Goal: Task Accomplishment & Management: Manage account settings

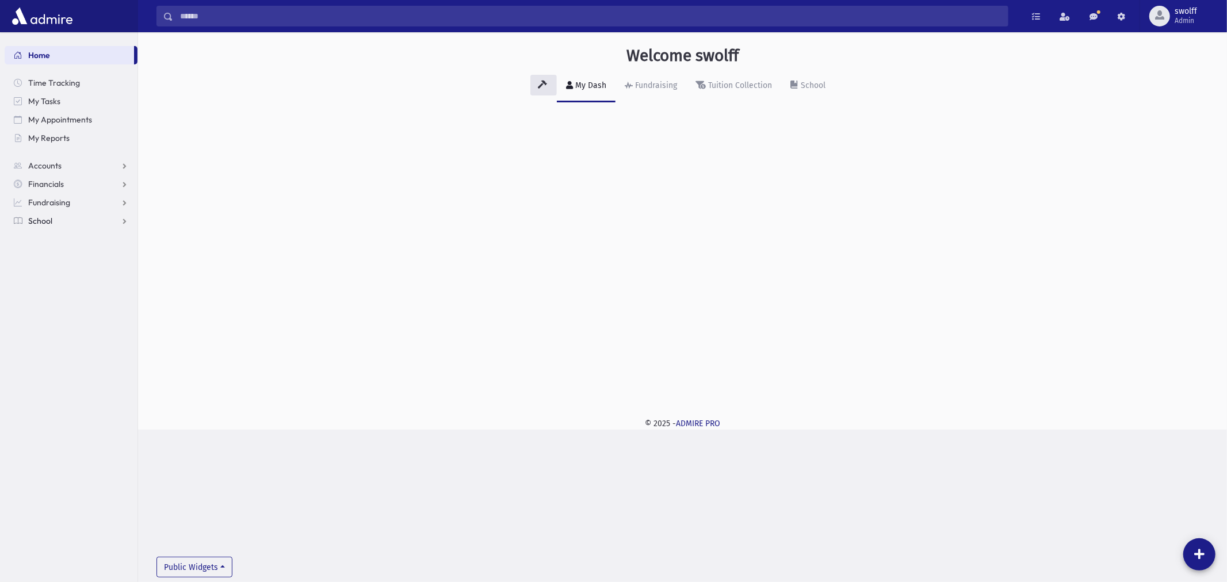
click at [37, 216] on span "School" at bounding box center [40, 221] width 24 height 10
click at [58, 239] on span "Students" at bounding box center [51, 239] width 32 height 10
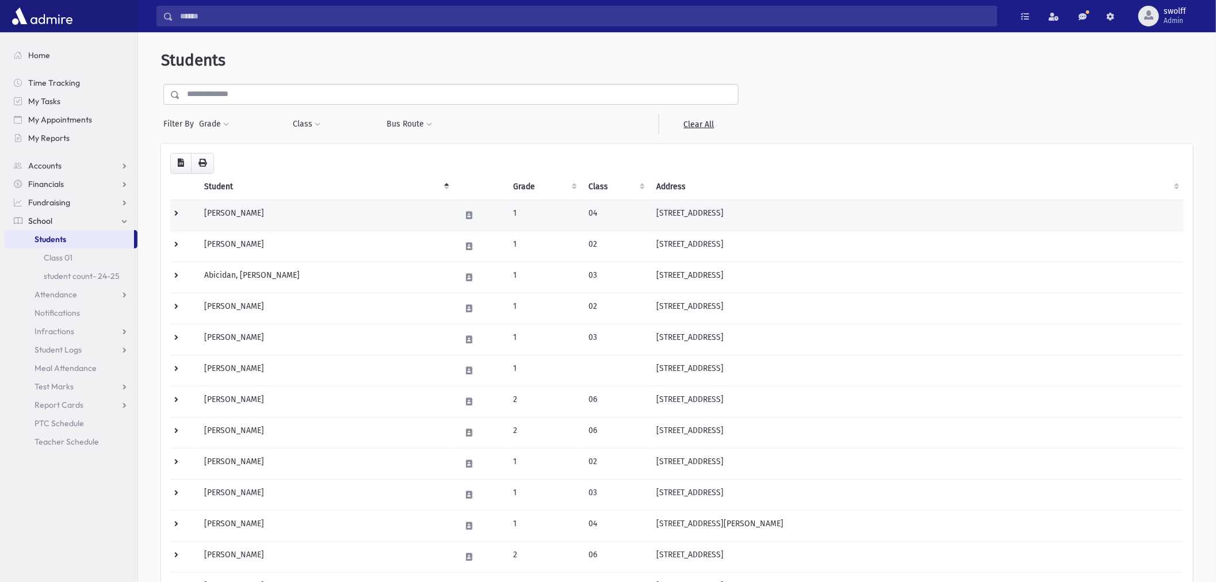
click at [222, 216] on td "[PERSON_NAME]" at bounding box center [325, 215] width 256 height 31
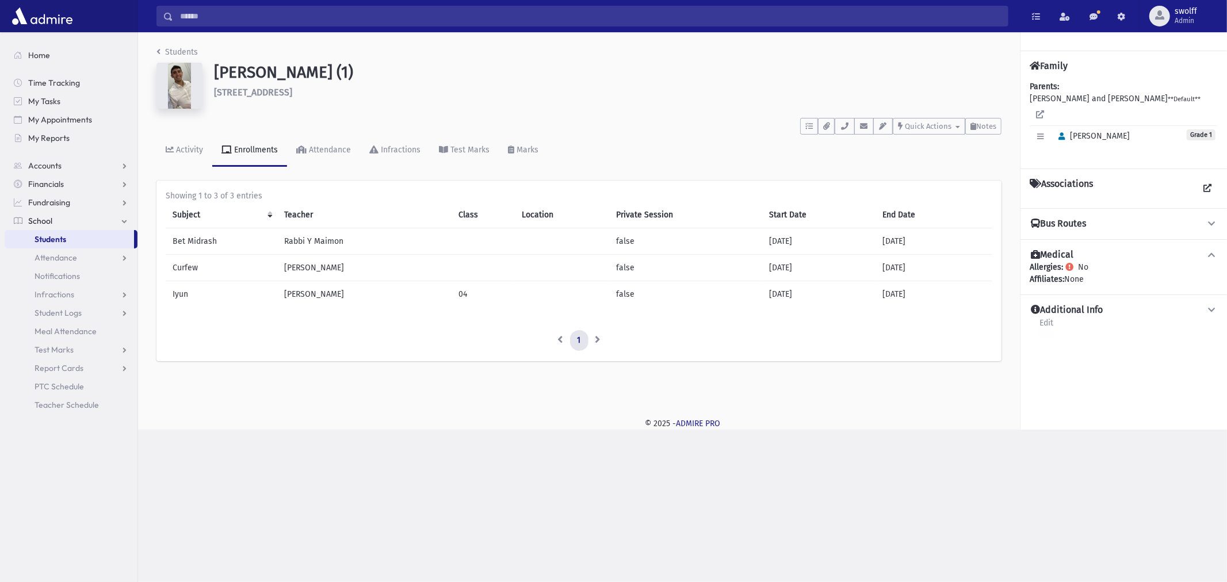
click at [1047, 316] on link "Edit" at bounding box center [1046, 326] width 15 height 21
